Goal: Navigation & Orientation: Find specific page/section

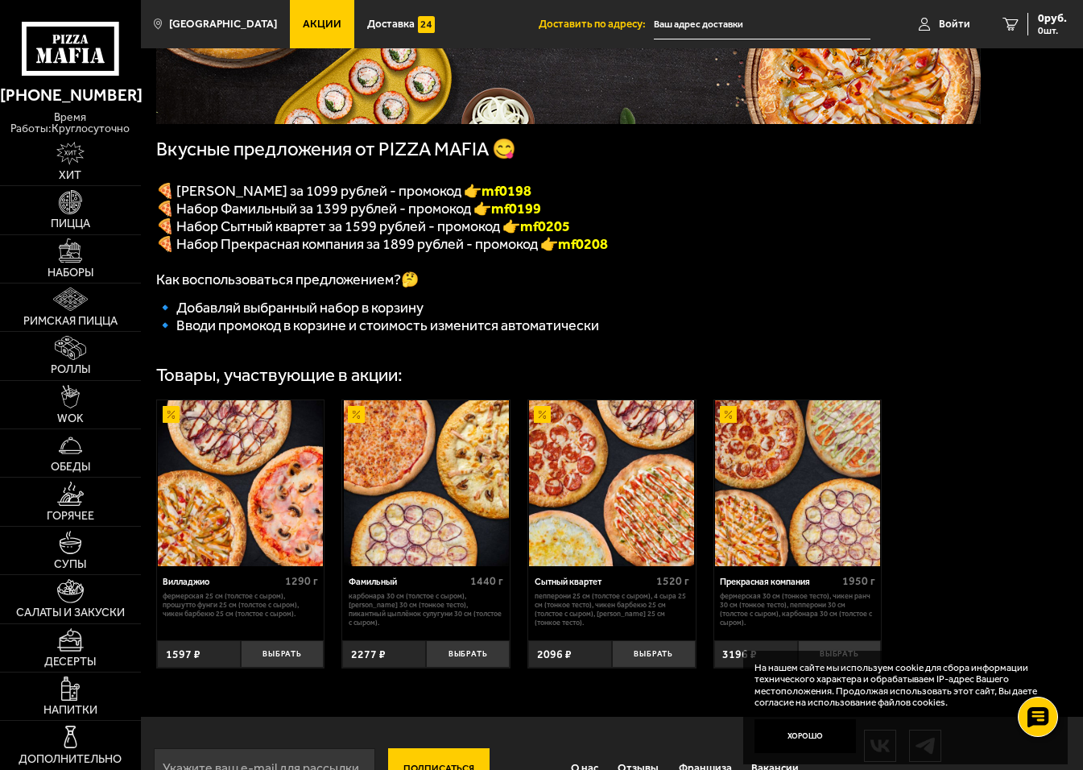
scroll to position [300, 0]
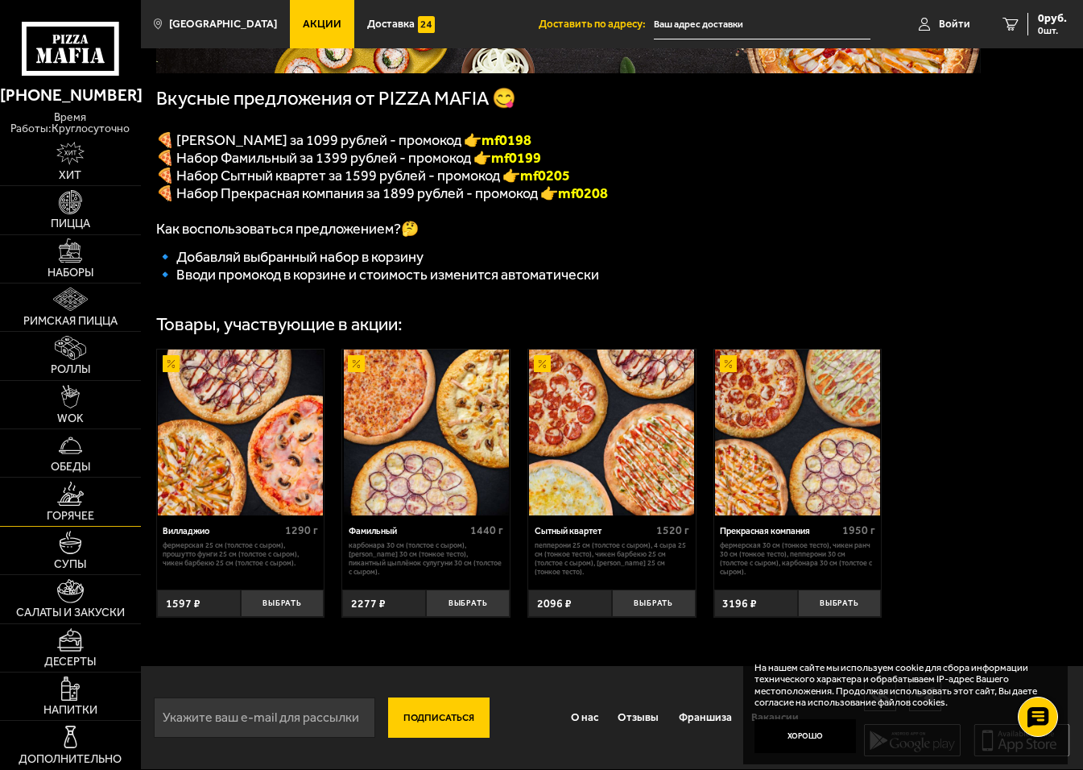
click at [72, 512] on span "Горячее" at bounding box center [71, 516] width 48 height 11
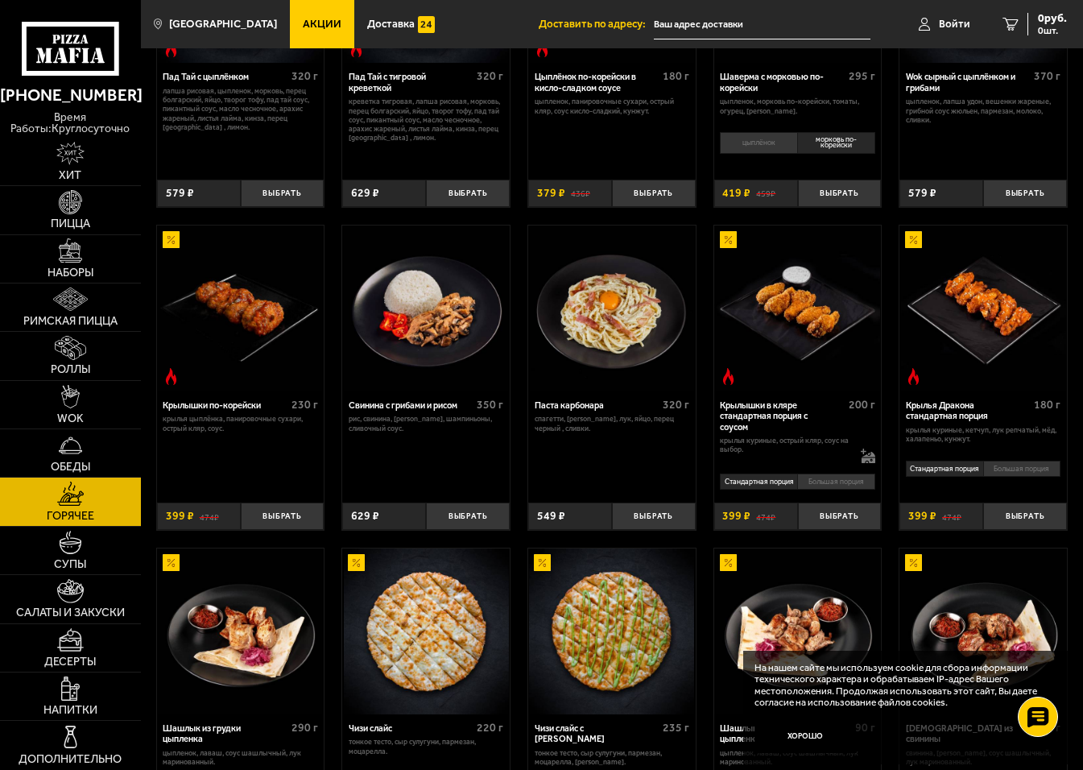
scroll to position [221, 0]
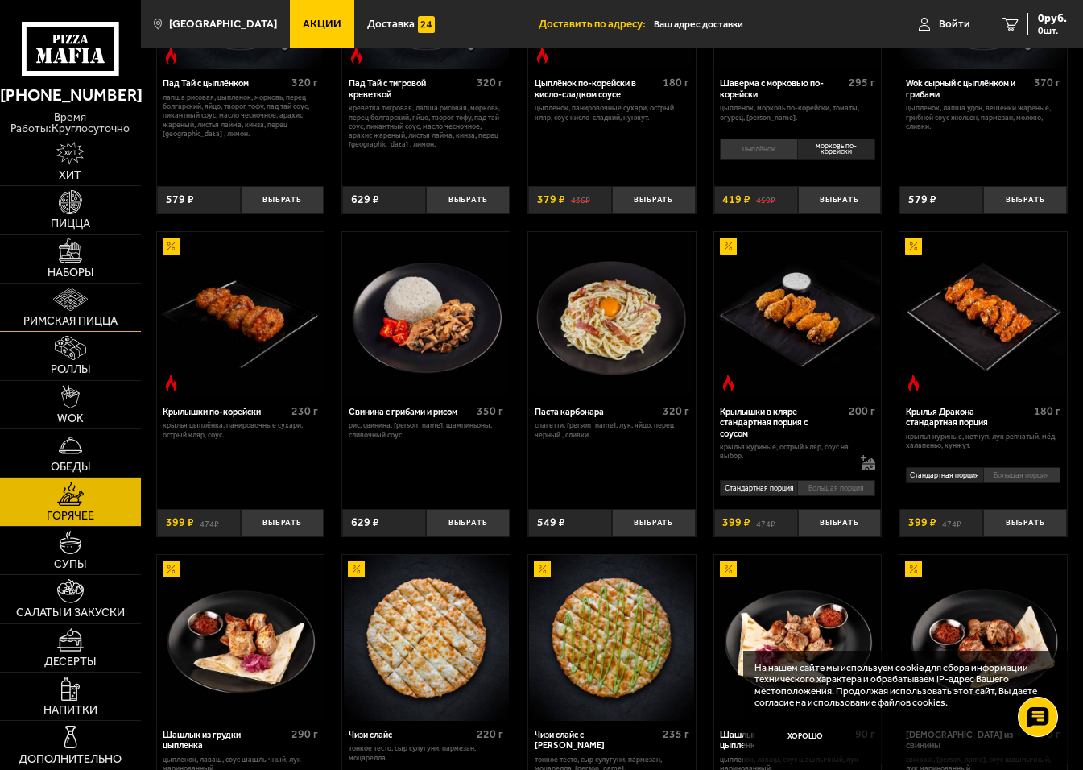
click at [72, 311] on img at bounding box center [70, 299] width 35 height 24
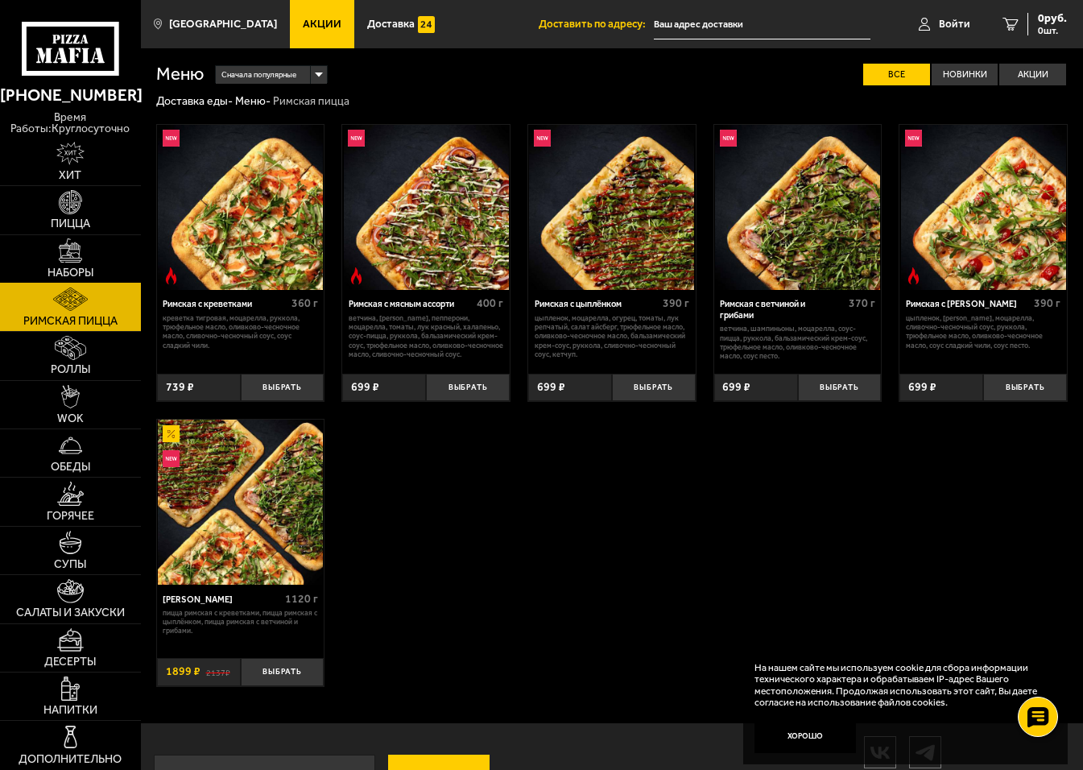
click at [80, 263] on link "Наборы" at bounding box center [70, 259] width 141 height 48
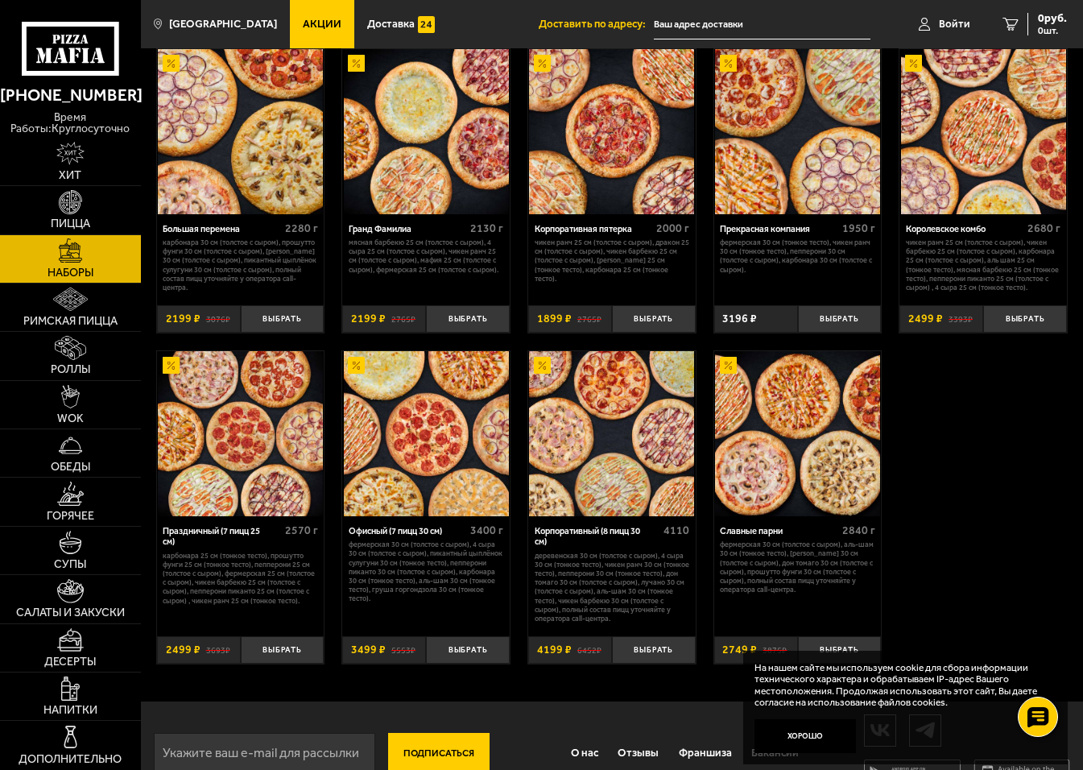
scroll to position [1552, 0]
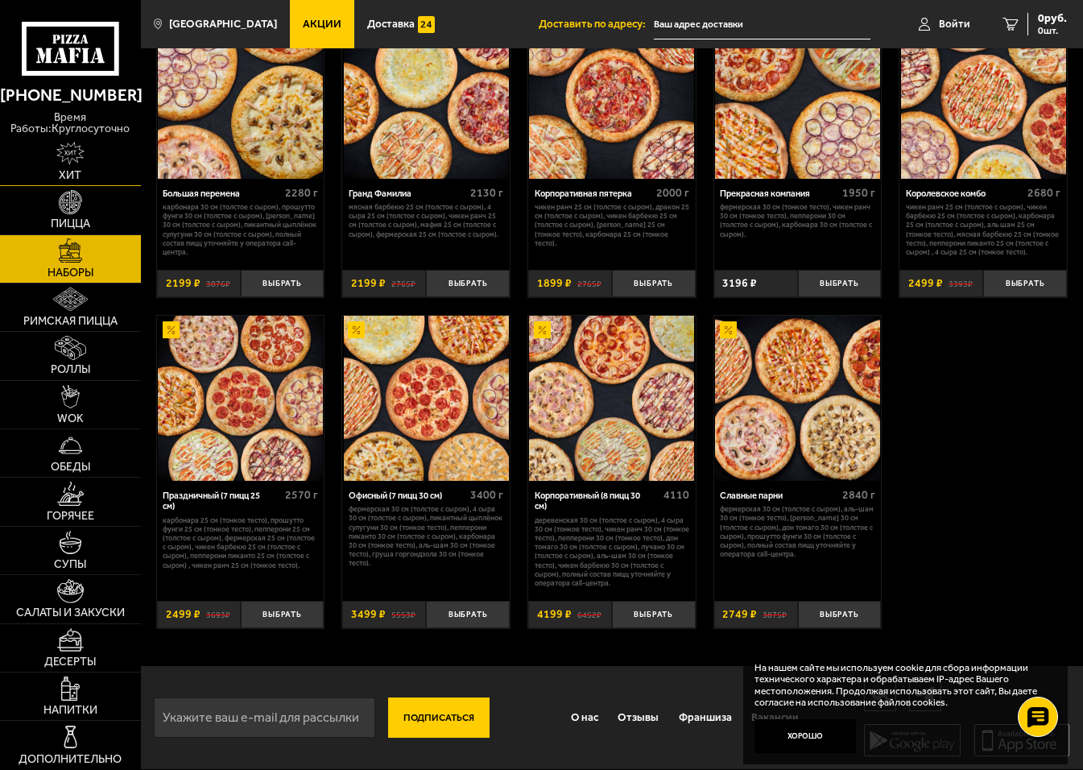
click at [71, 142] on img at bounding box center [70, 154] width 29 height 24
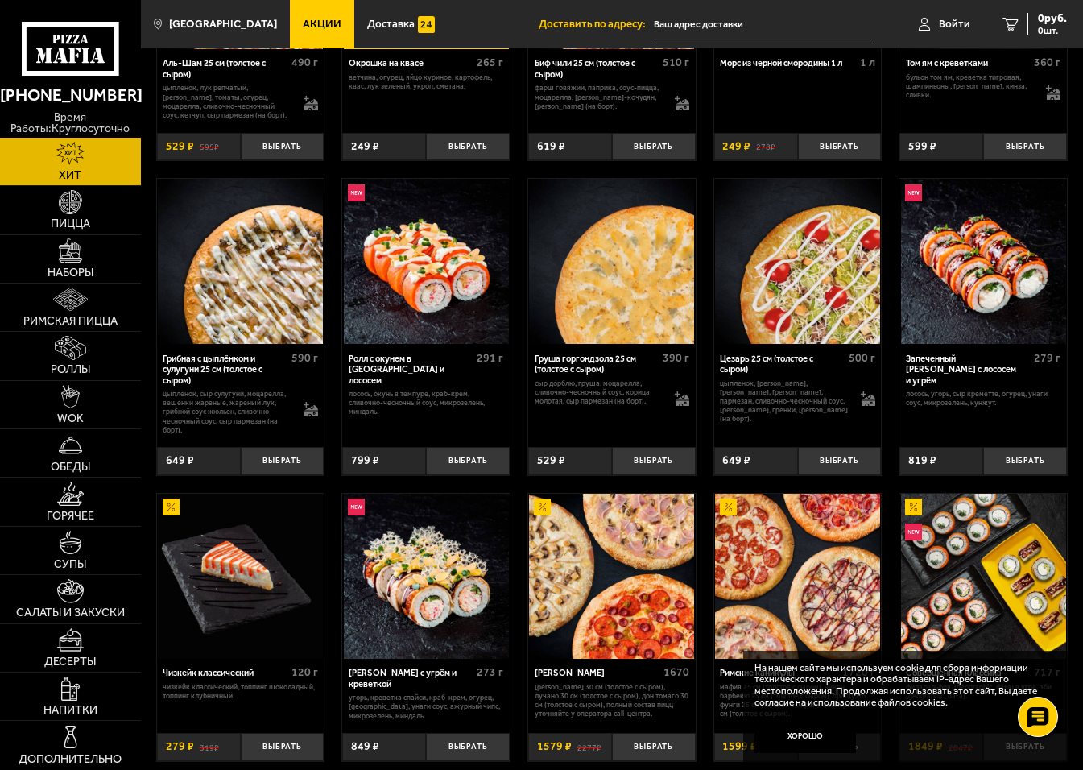
scroll to position [242, 0]
